Goal: Transaction & Acquisition: Purchase product/service

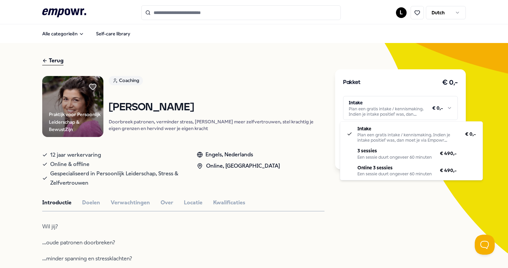
click at [442, 109] on html ".empowr-logo_svg__cls-1{fill:#03032f} L Dutch Alle categorieën Self-care librar…" at bounding box center [254, 134] width 508 height 268
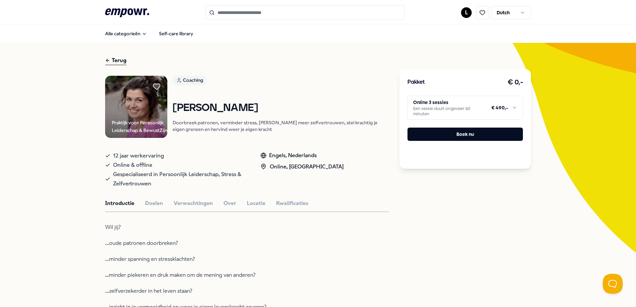
click at [495, 110] on html ".empowr-logo_svg__cls-1{fill:#03032f} L Dutch Alle categorieën Self-care librar…" at bounding box center [318, 153] width 636 height 307
click at [508, 95] on html ".empowr-logo_svg__cls-1{fill:#03032f} L Dutch Alle categorieën Self-care librar…" at bounding box center [318, 153] width 636 height 307
click at [474, 138] on button "Boek nu" at bounding box center [465, 134] width 115 height 13
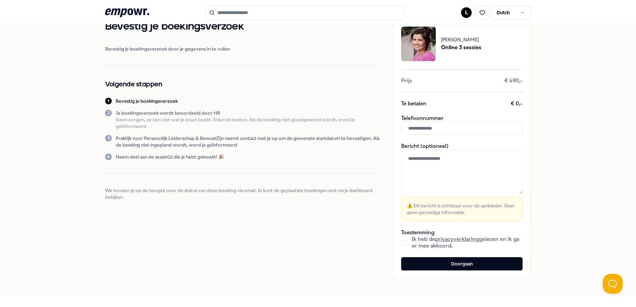
scroll to position [33, 0]
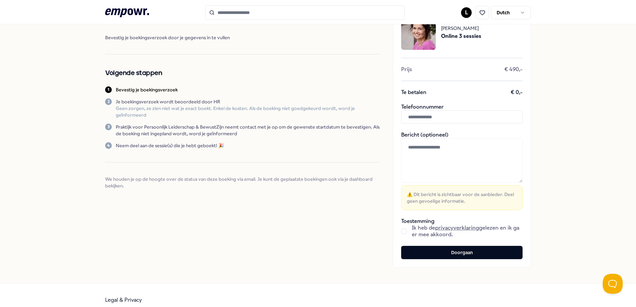
click at [402, 229] on button "button" at bounding box center [403, 231] width 5 height 5
click at [434, 113] on input "text" at bounding box center [461, 116] width 121 height 13
type input "**********"
click at [431, 254] on button "Doorgaan" at bounding box center [461, 252] width 121 height 13
